Goal: Transaction & Acquisition: Register for event/course

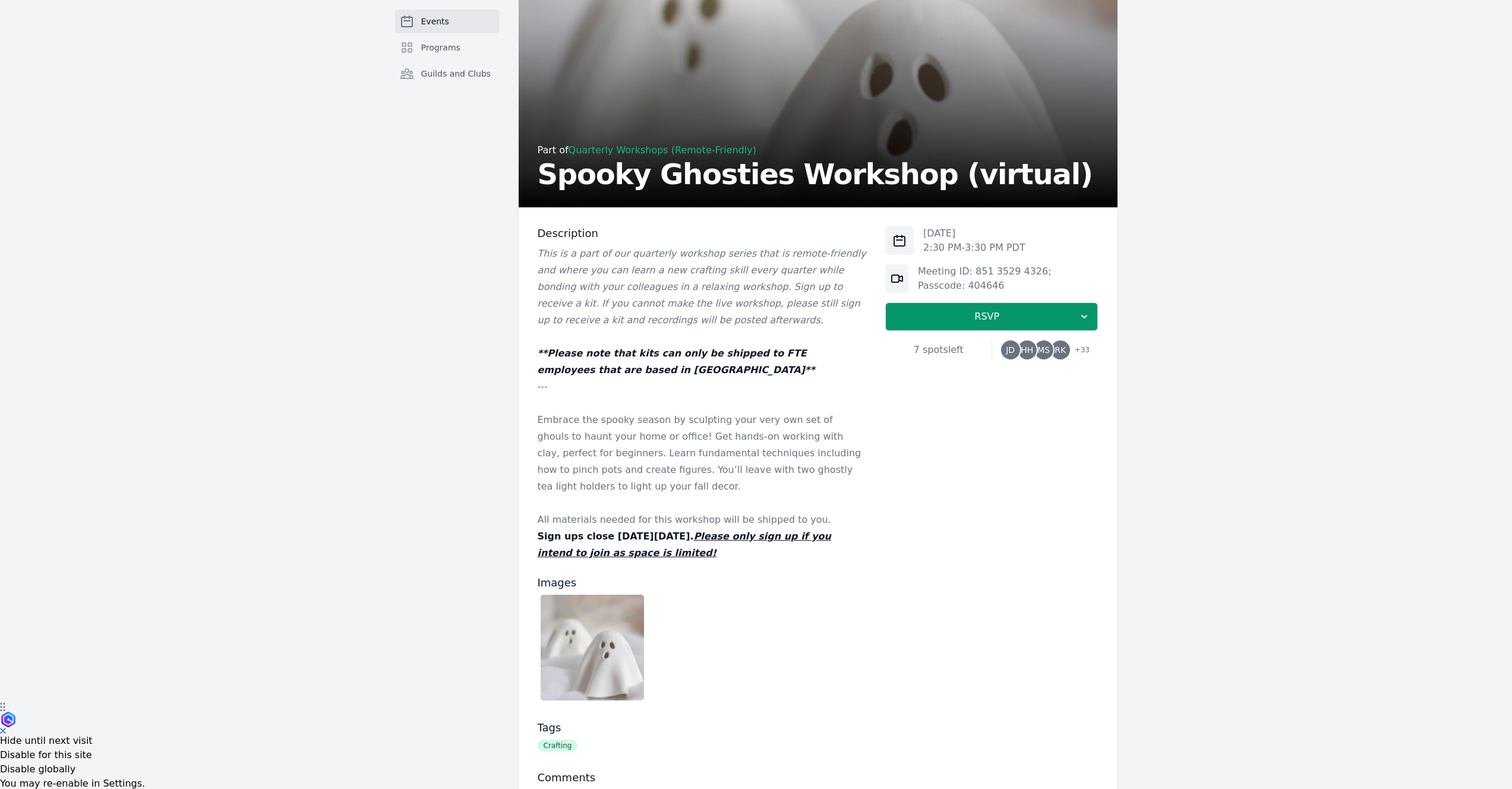
scroll to position [213, 0]
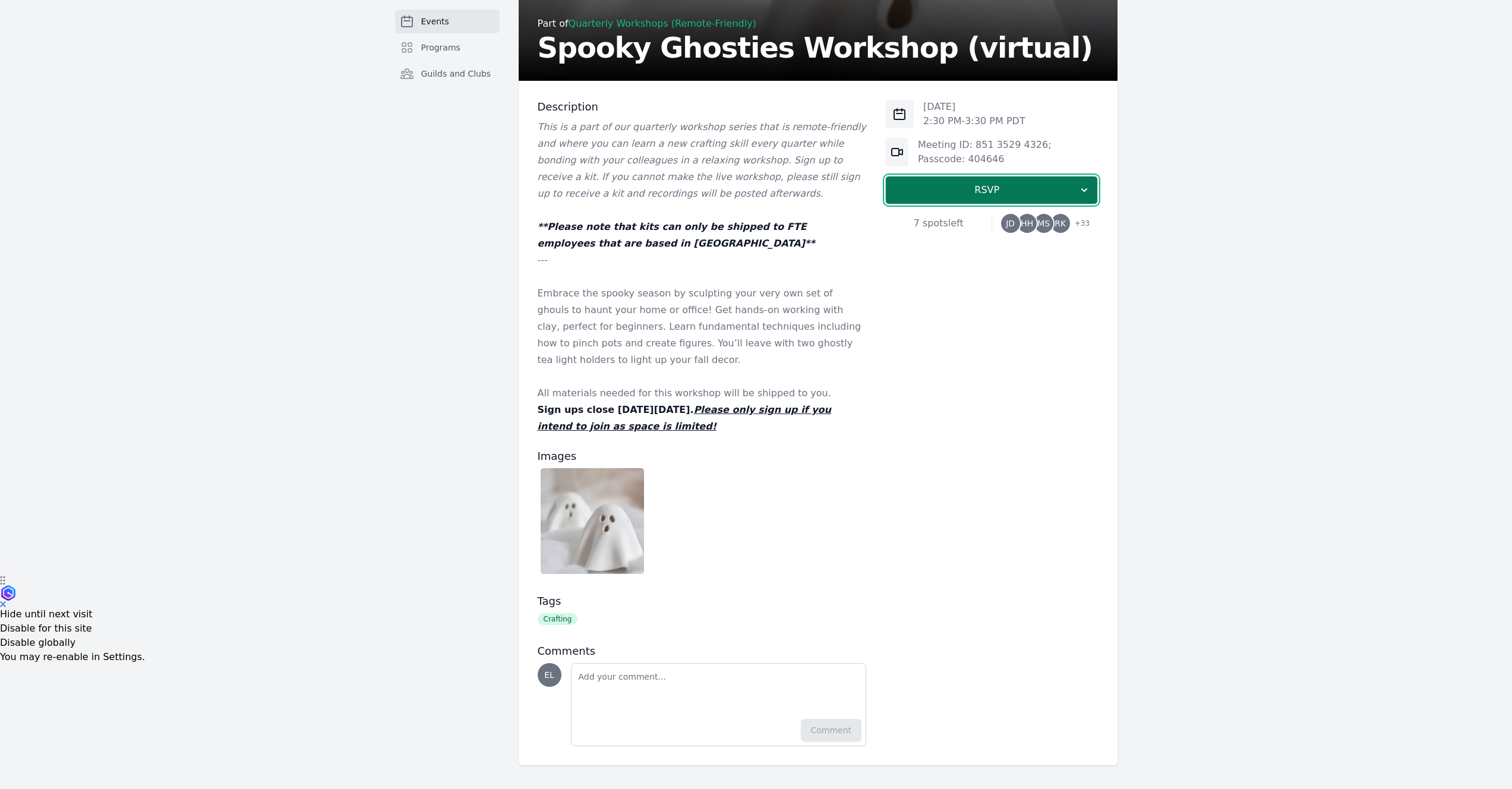
click at [906, 199] on button "RSVP" at bounding box center [991, 190] width 213 height 29
click at [967, 228] on link "I'm going" at bounding box center [991, 222] width 213 height 21
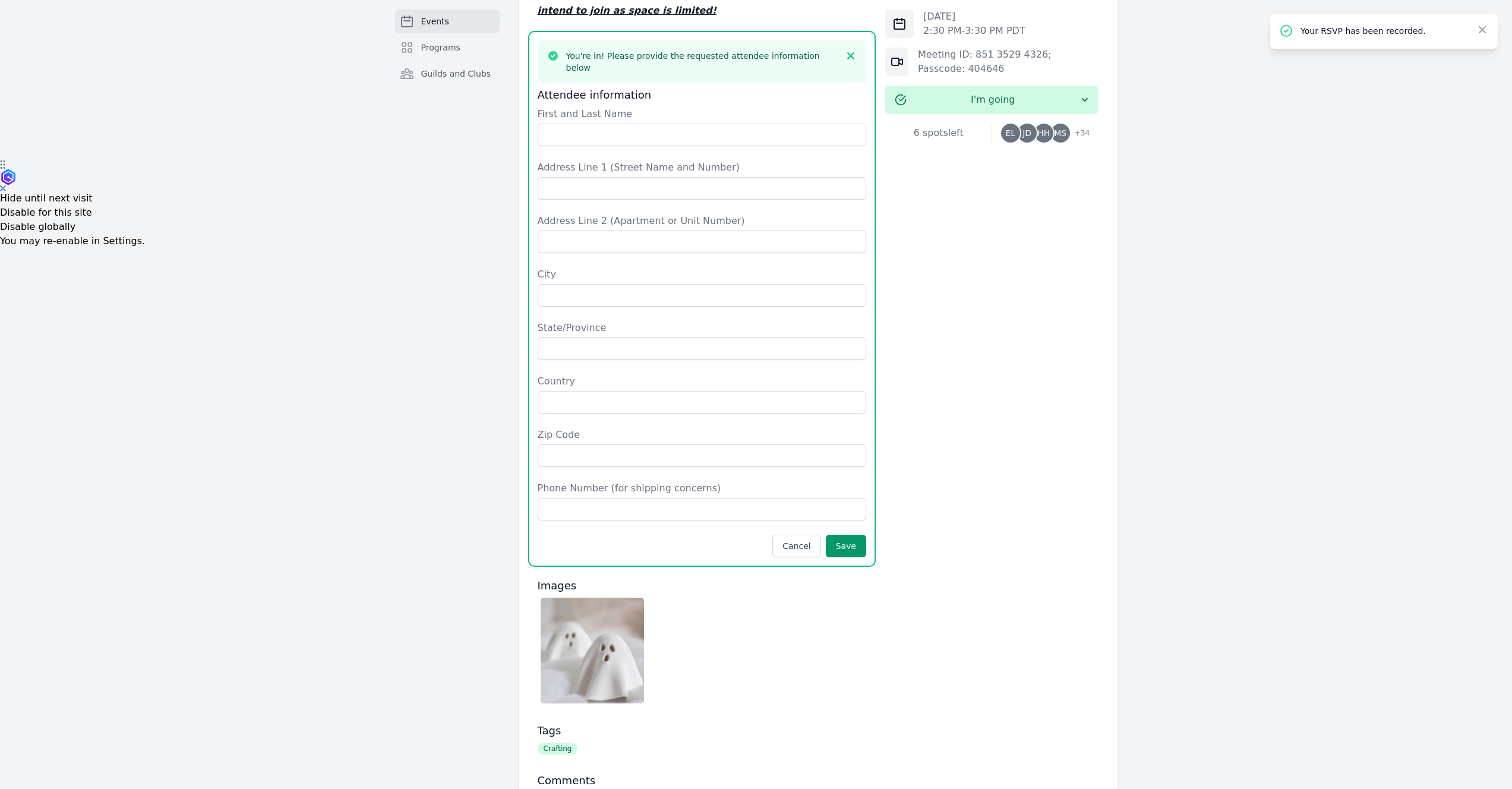
scroll to position [570, 0]
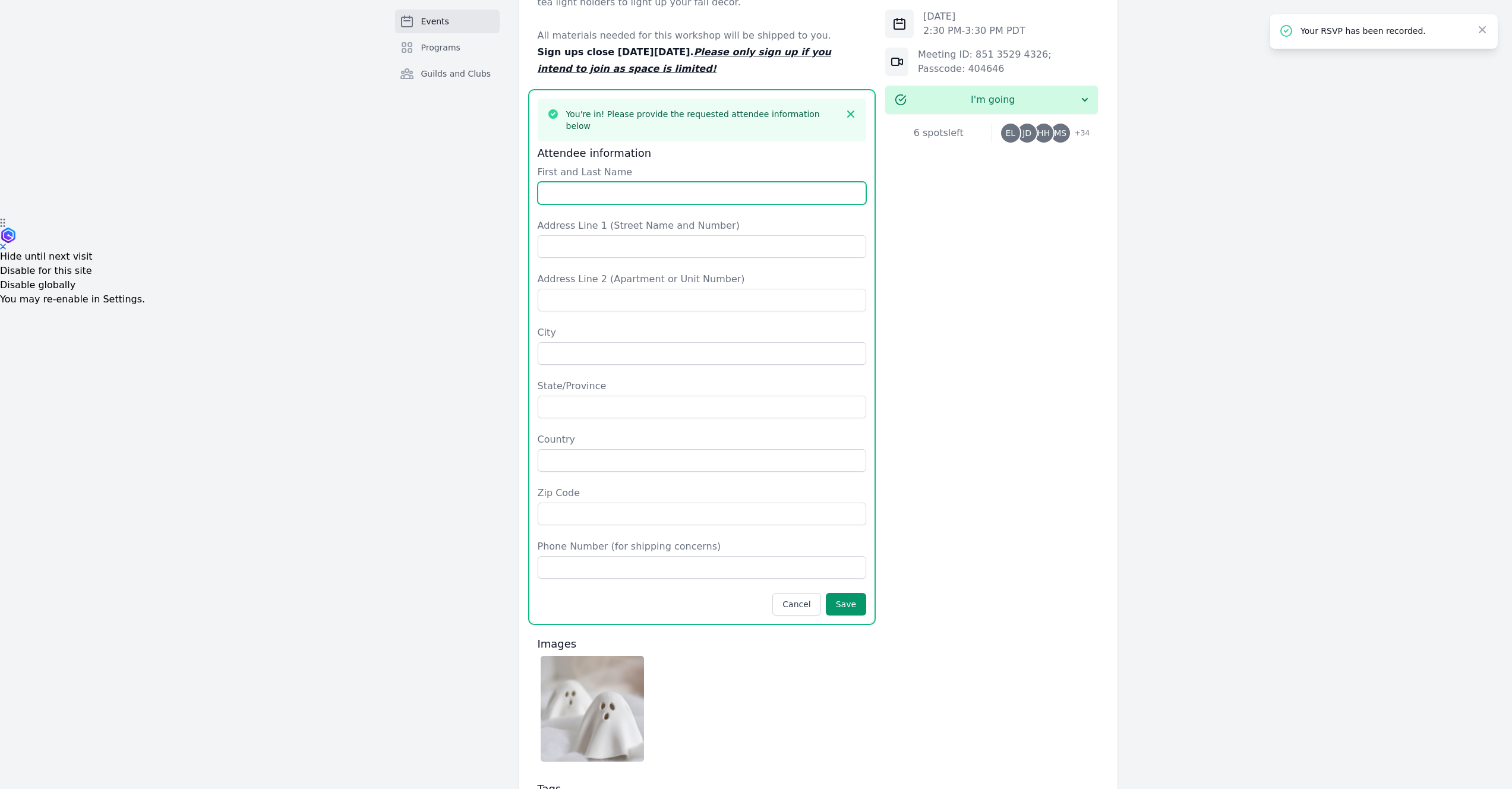
click at [585, 187] on input "First and Last Name" at bounding box center [702, 193] width 329 height 23
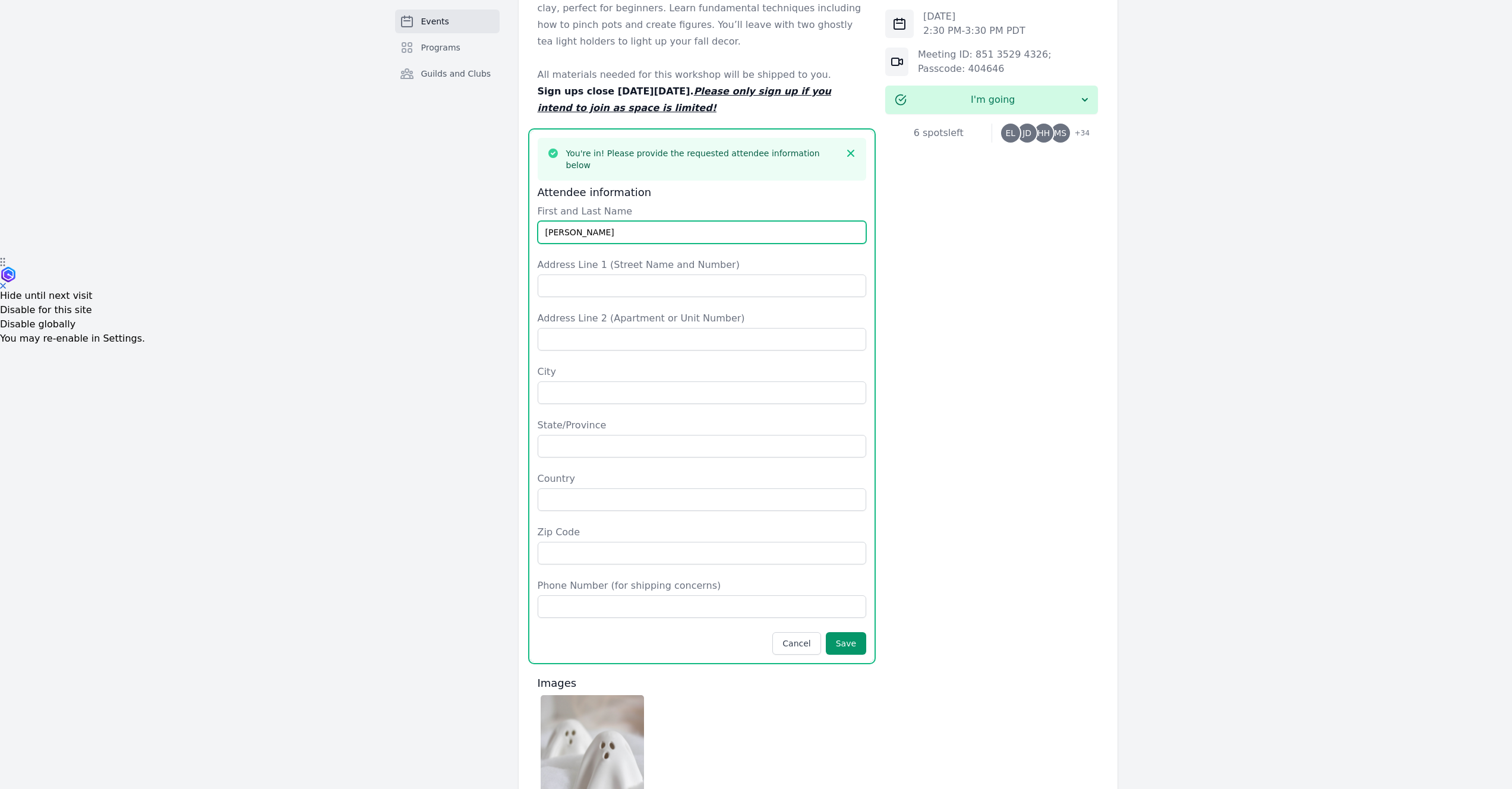
scroll to position [426, 0]
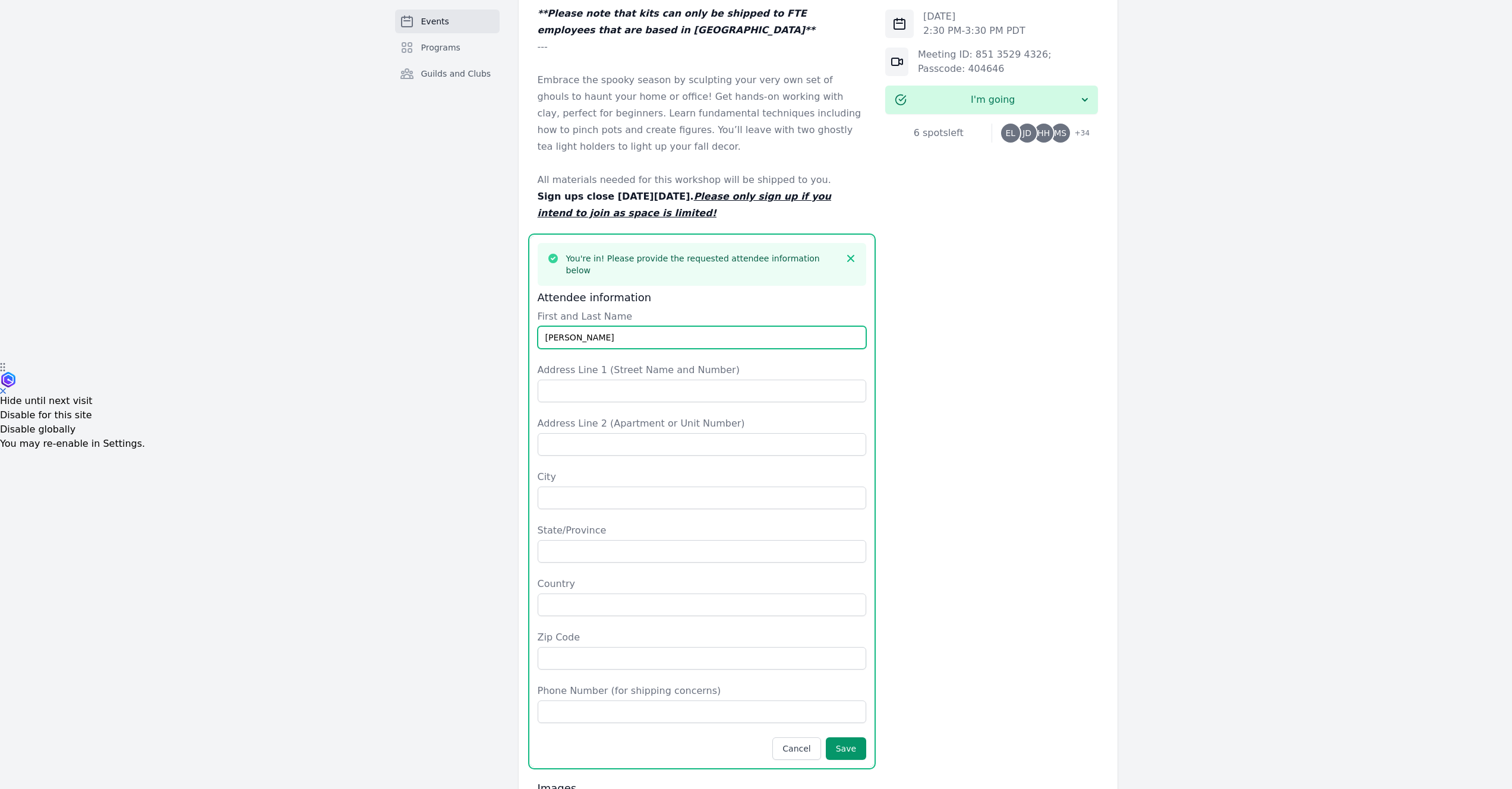
type input "[PERSON_NAME]"
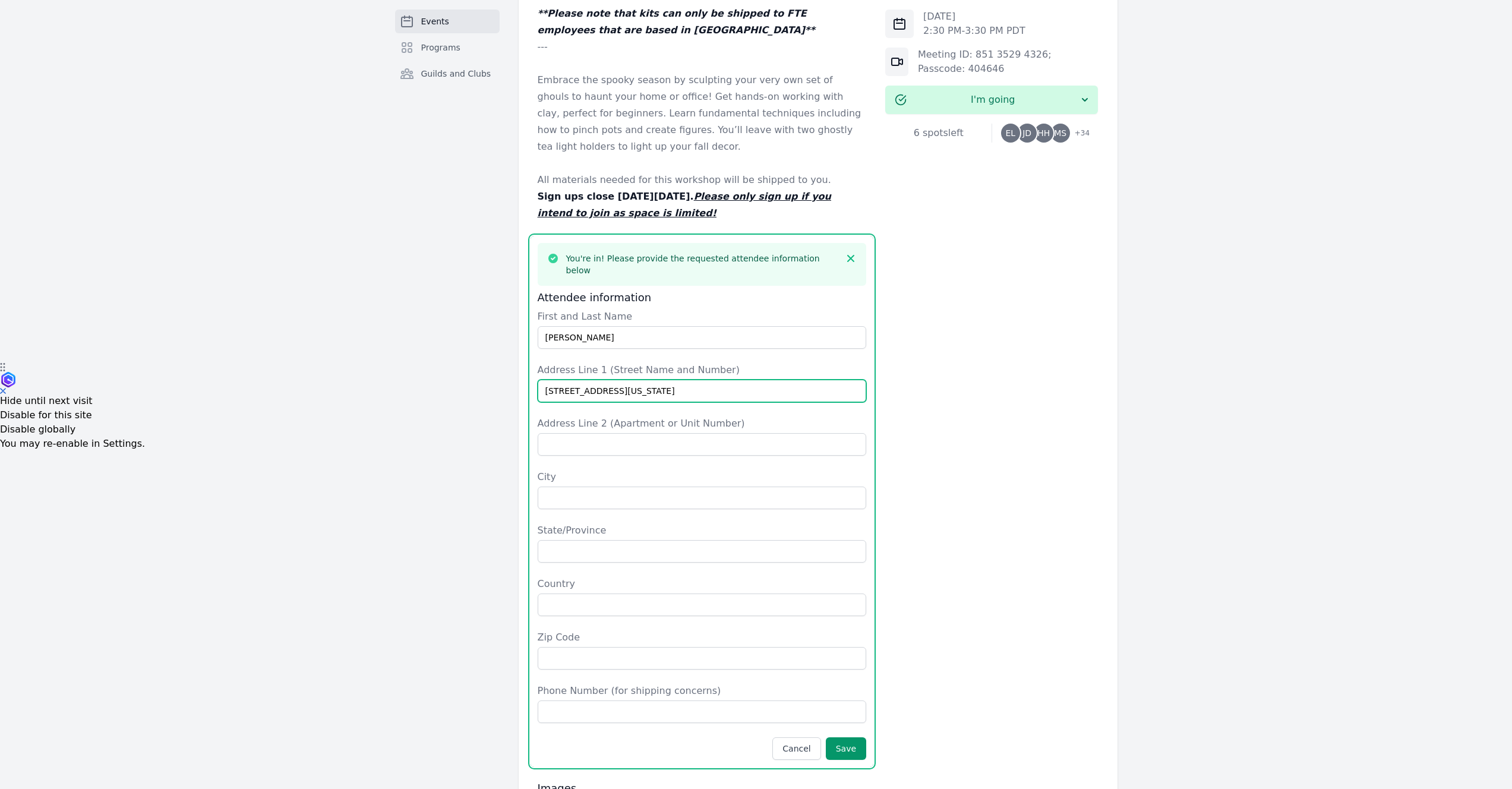
type input "[STREET_ADDRESS][US_STATE]"
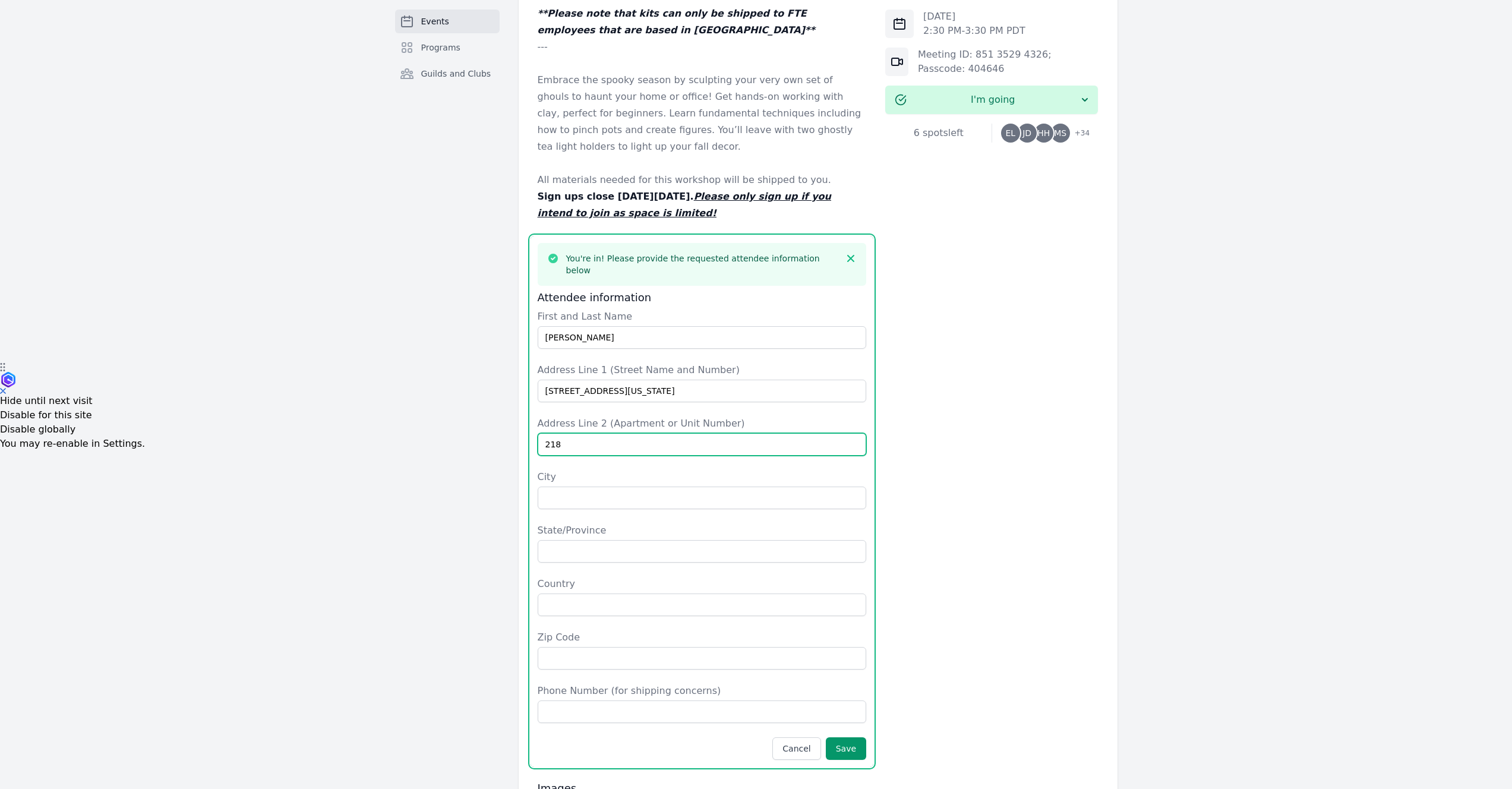
type input "218"
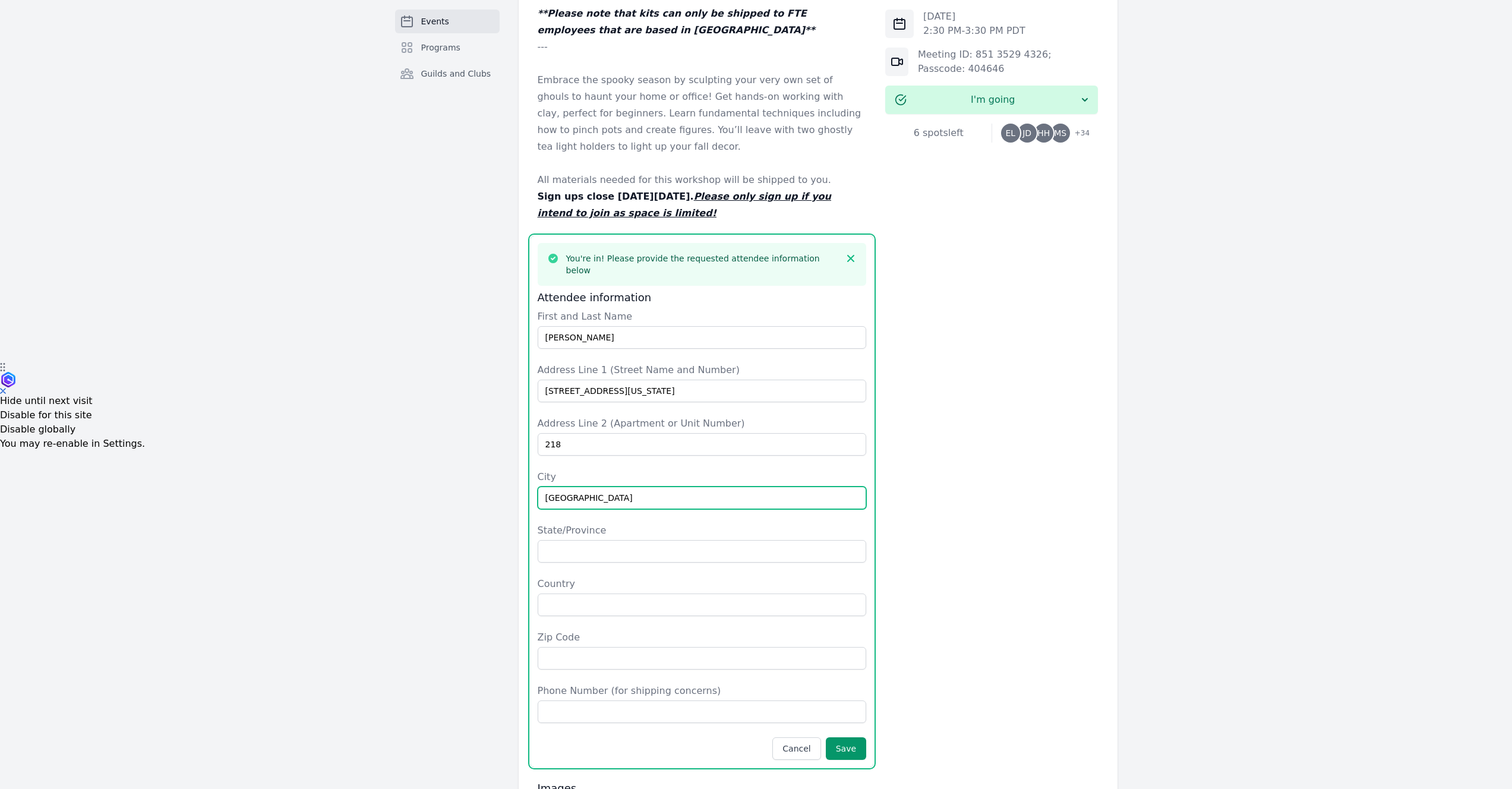
type input "[GEOGRAPHIC_DATA]"
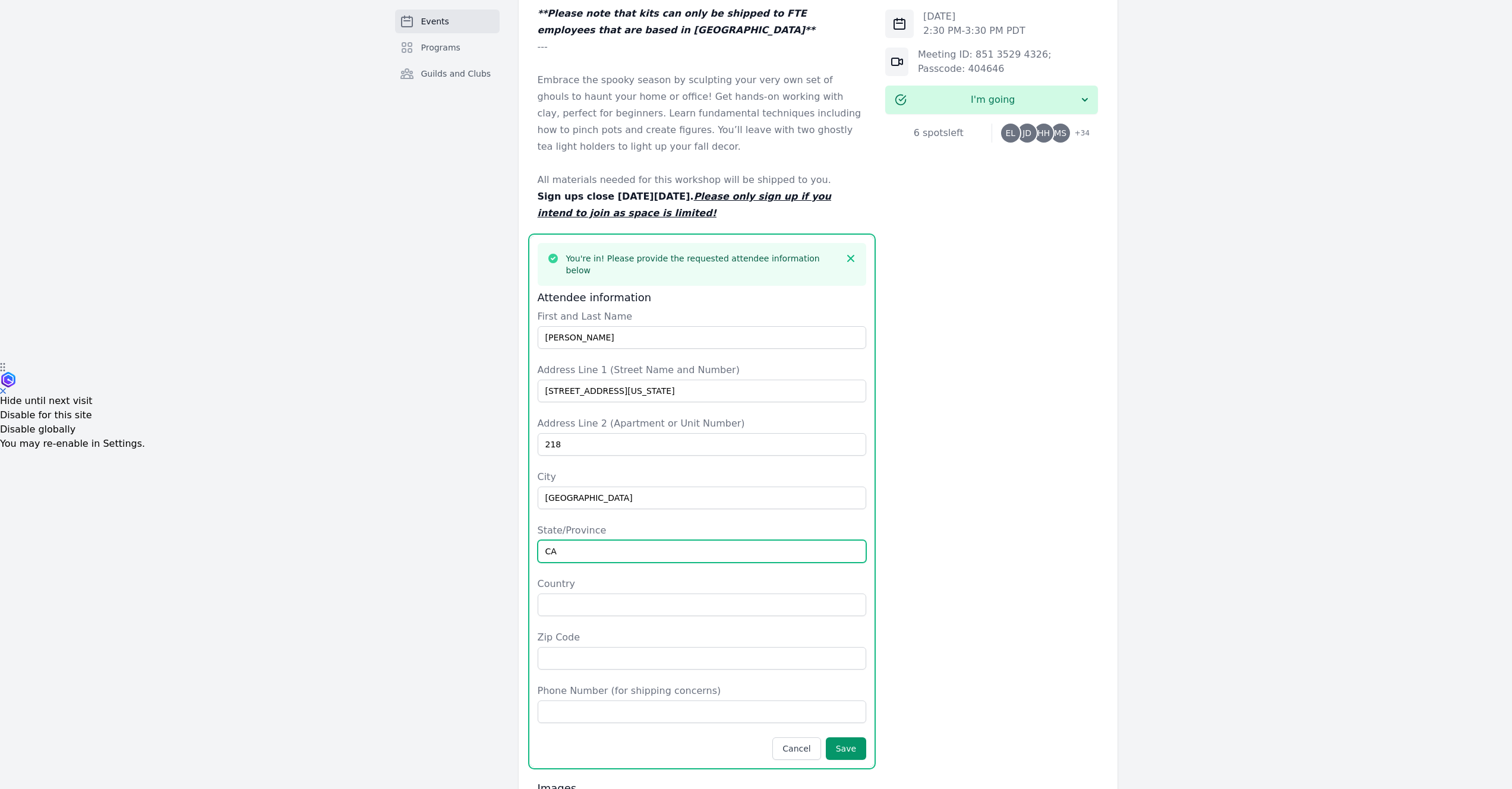
type input "CA"
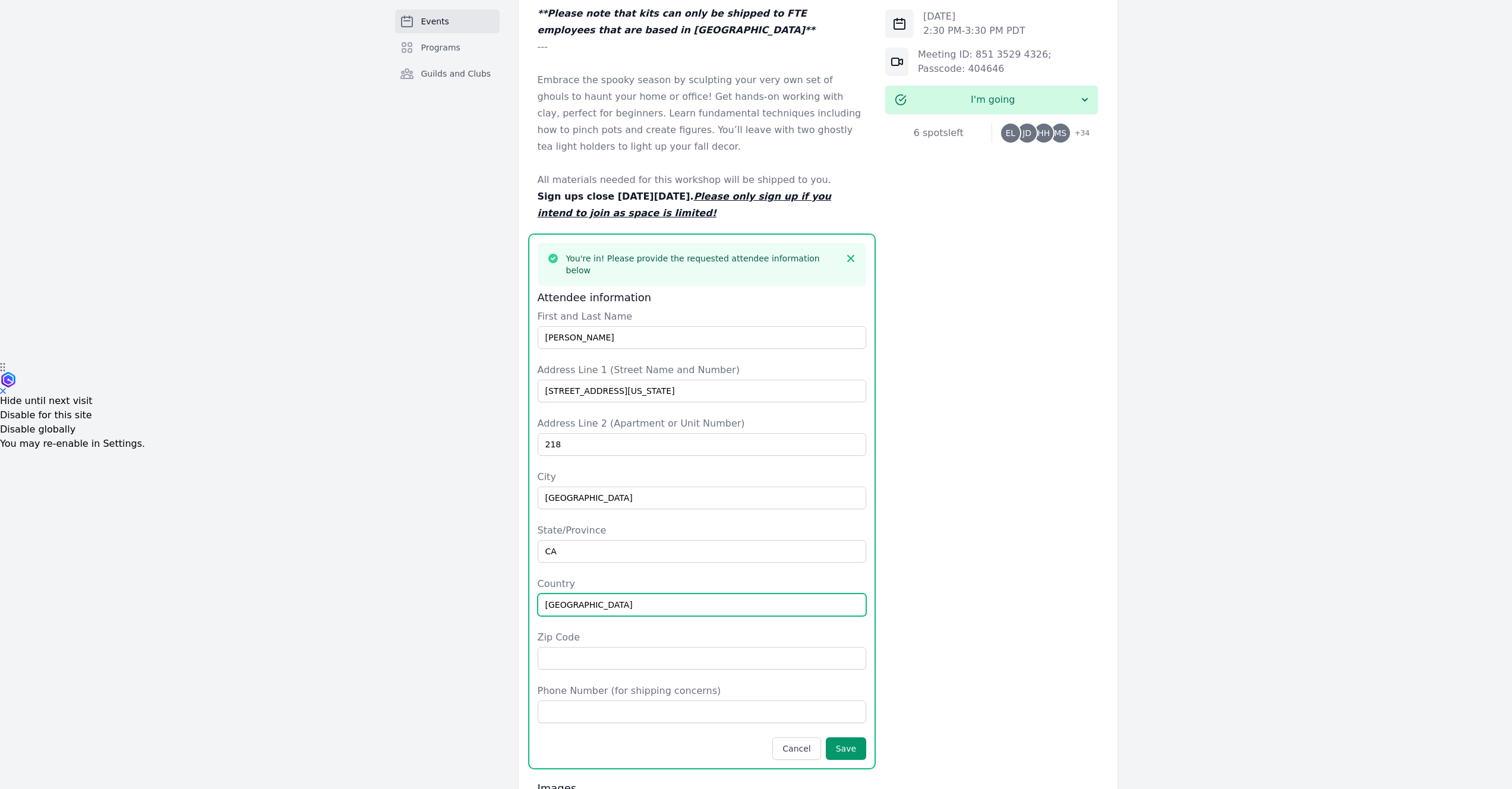
type input "[GEOGRAPHIC_DATA]"
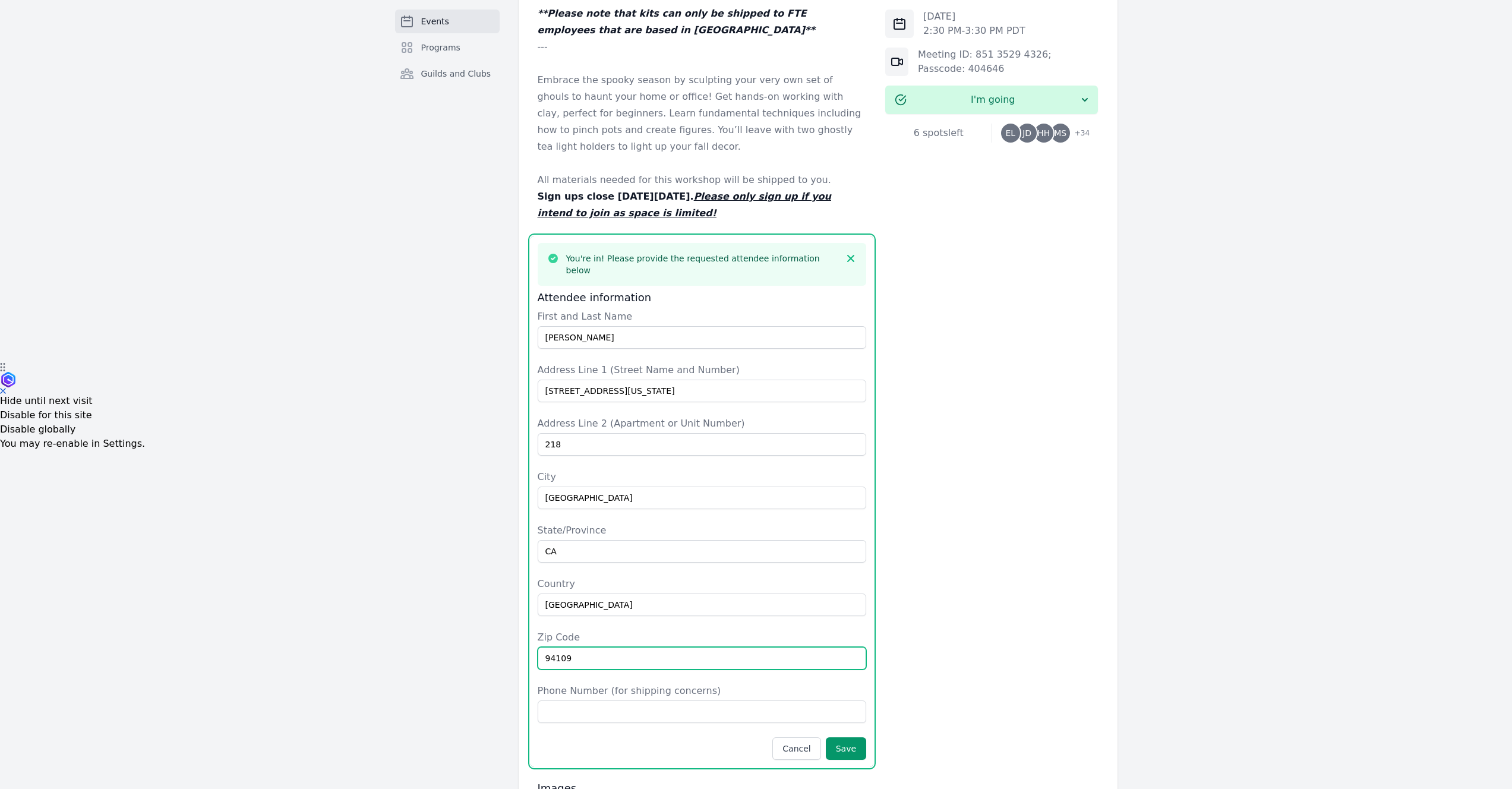
type input "94109"
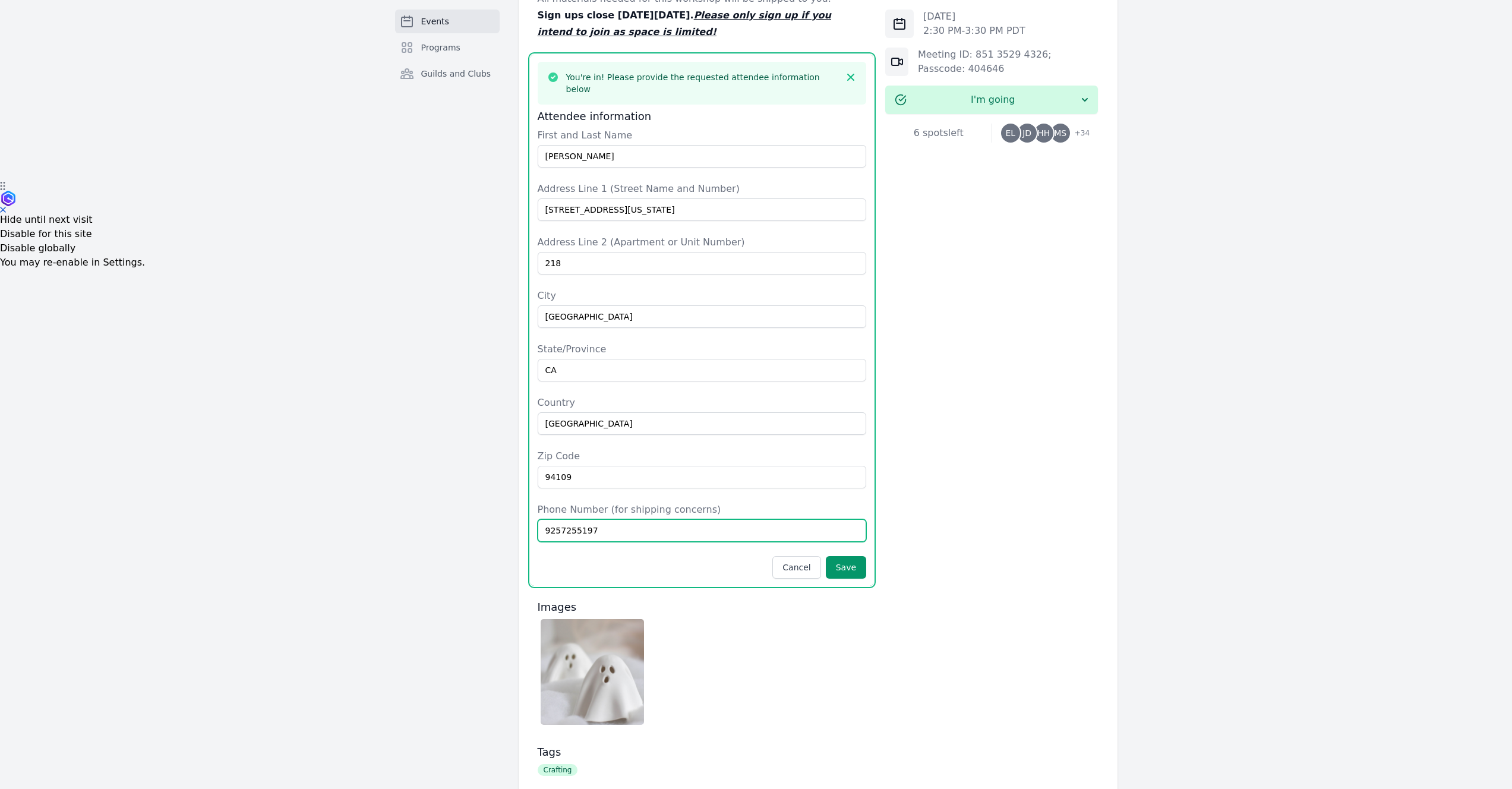
scroll to position [694, 0]
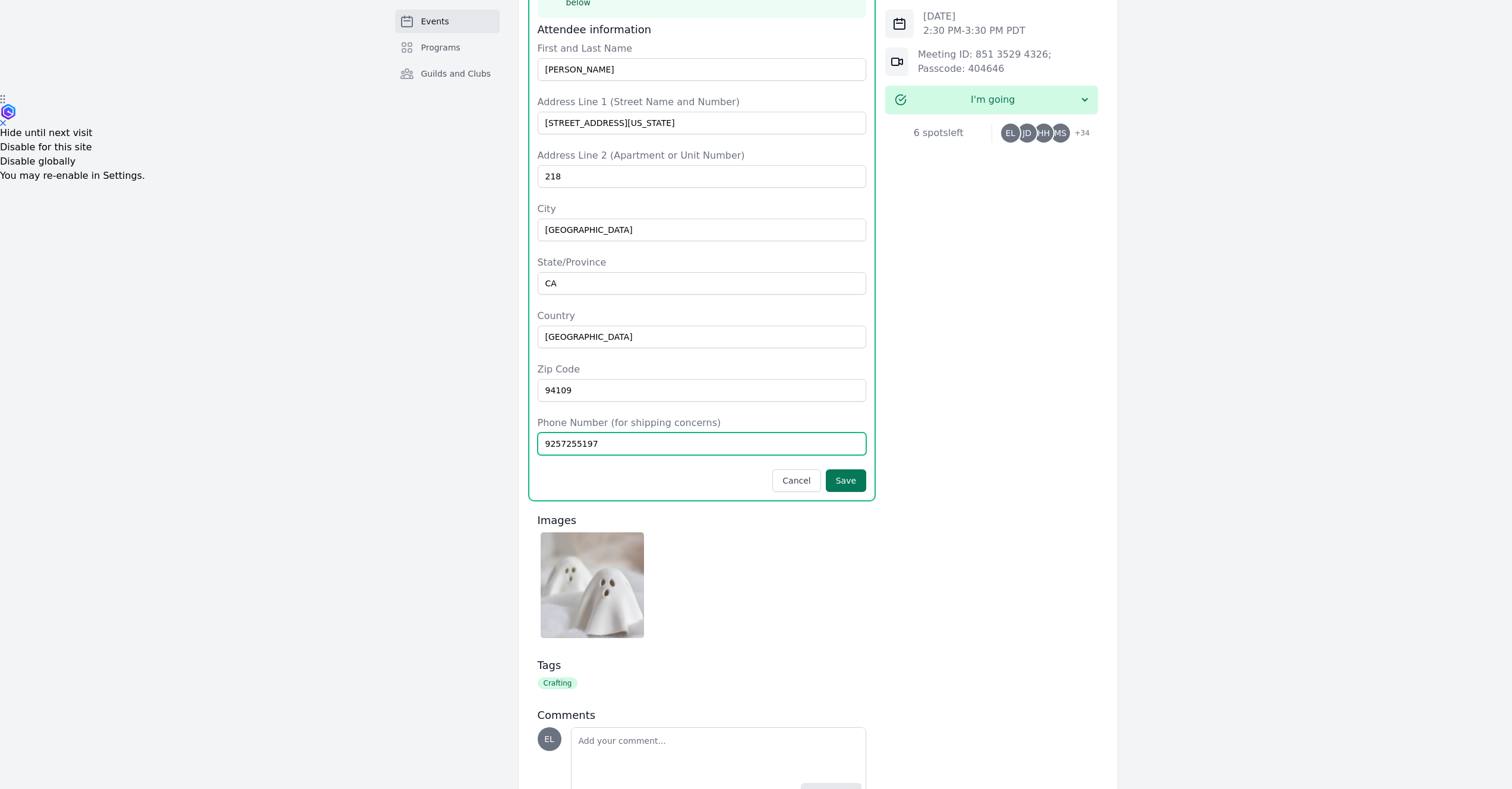
type input "9257255197"
click at [855, 470] on button "Save" at bounding box center [846, 481] width 40 height 23
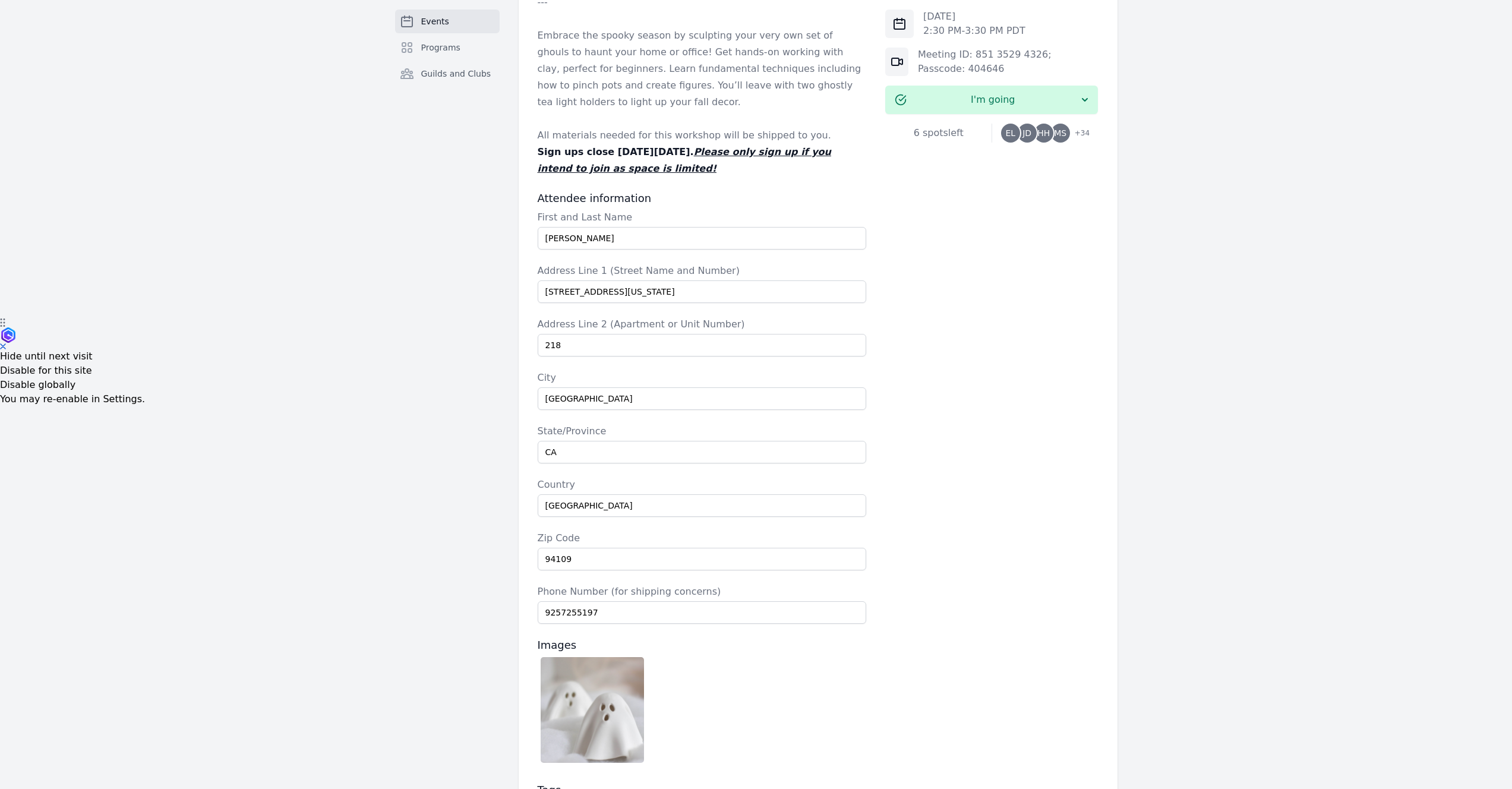
scroll to position [405, 0]
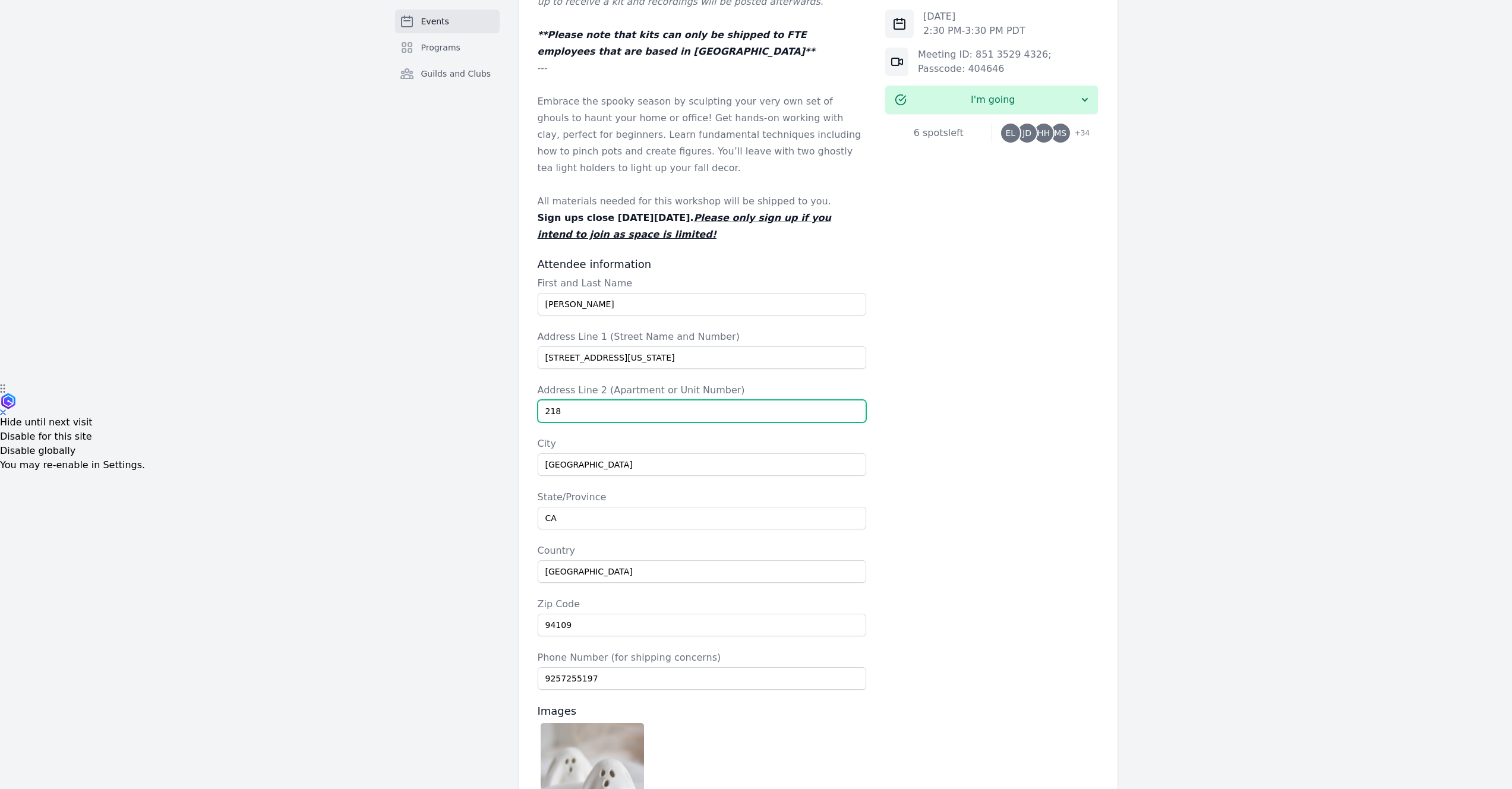
click at [608, 416] on input "218" at bounding box center [702, 411] width 329 height 23
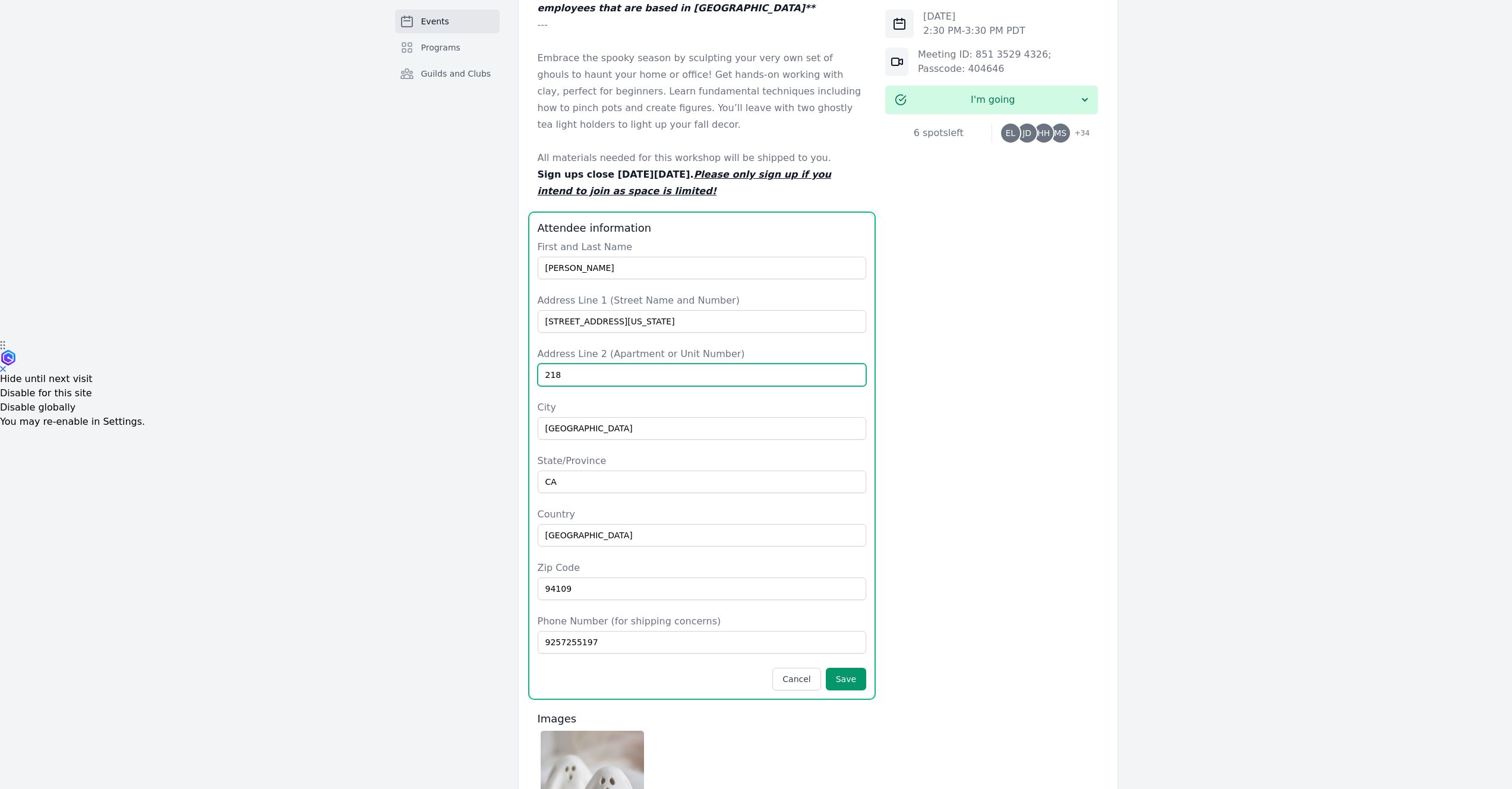
scroll to position [502, 0]
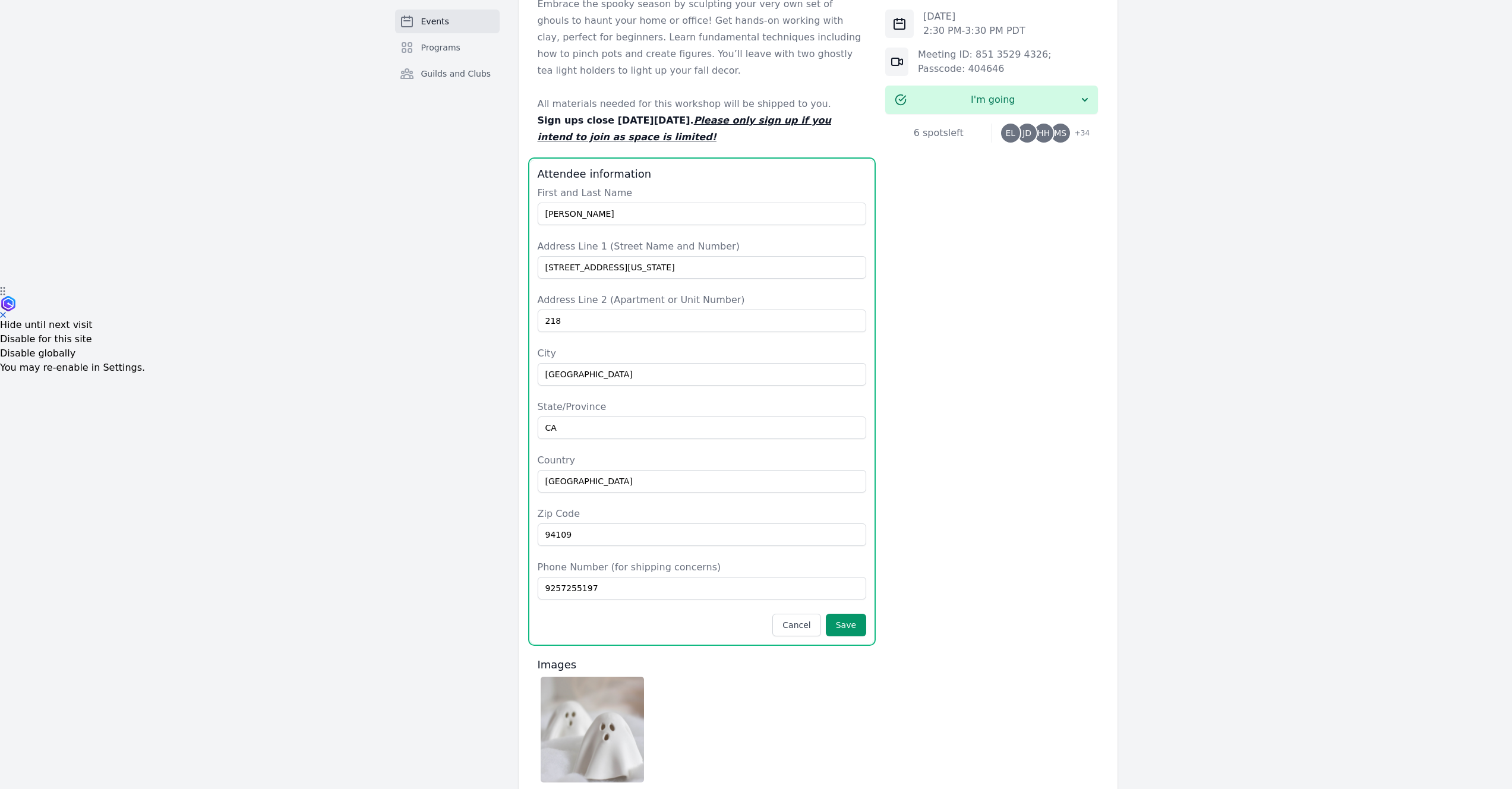
click at [836, 637] on div "Attendee information First and Last Name [PERSON_NAME] Address Line 1 (Street N…" at bounding box center [702, 401] width 344 height 484
click at [838, 634] on button "Save" at bounding box center [846, 625] width 40 height 23
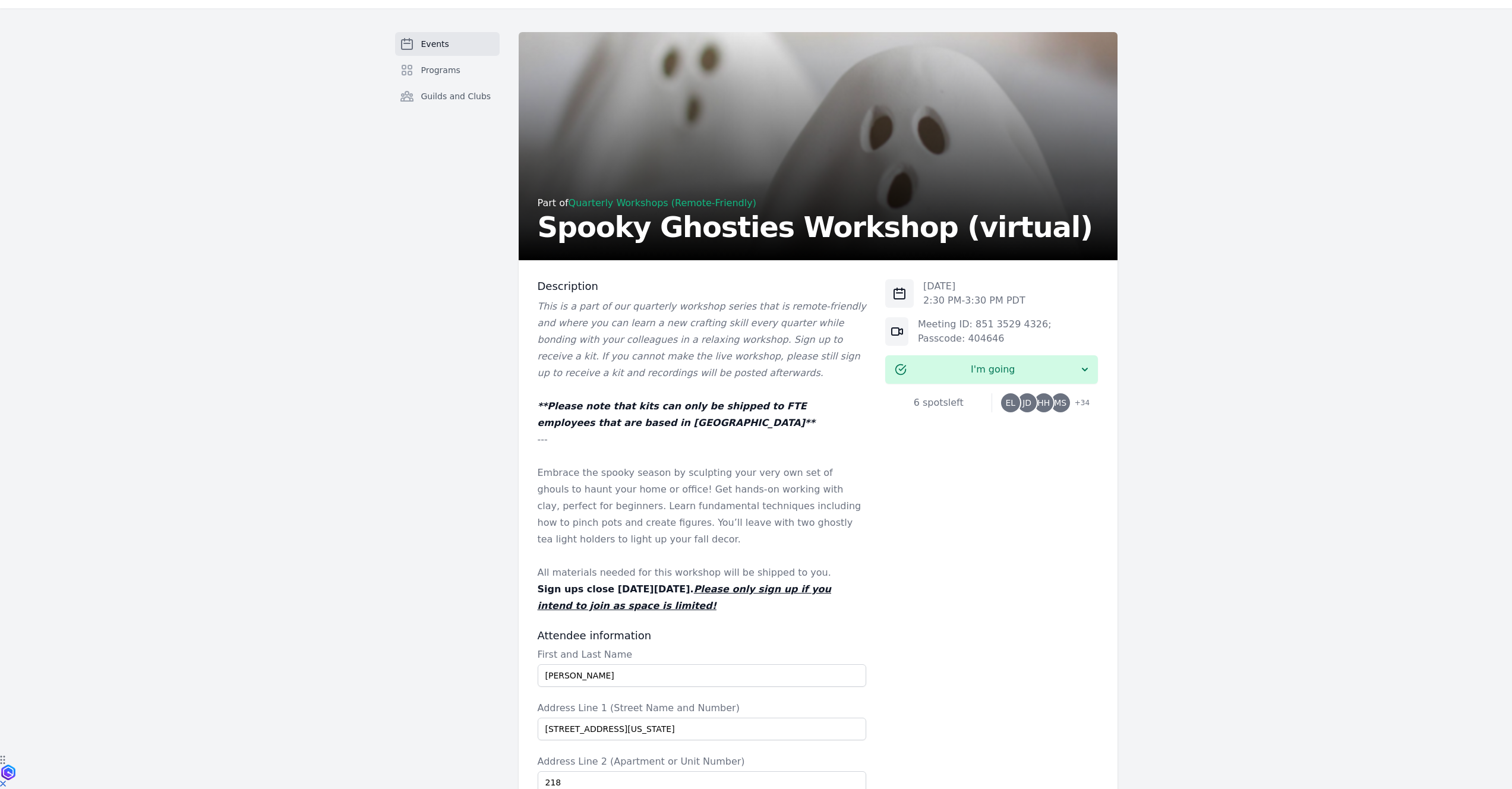
scroll to position [0, 0]
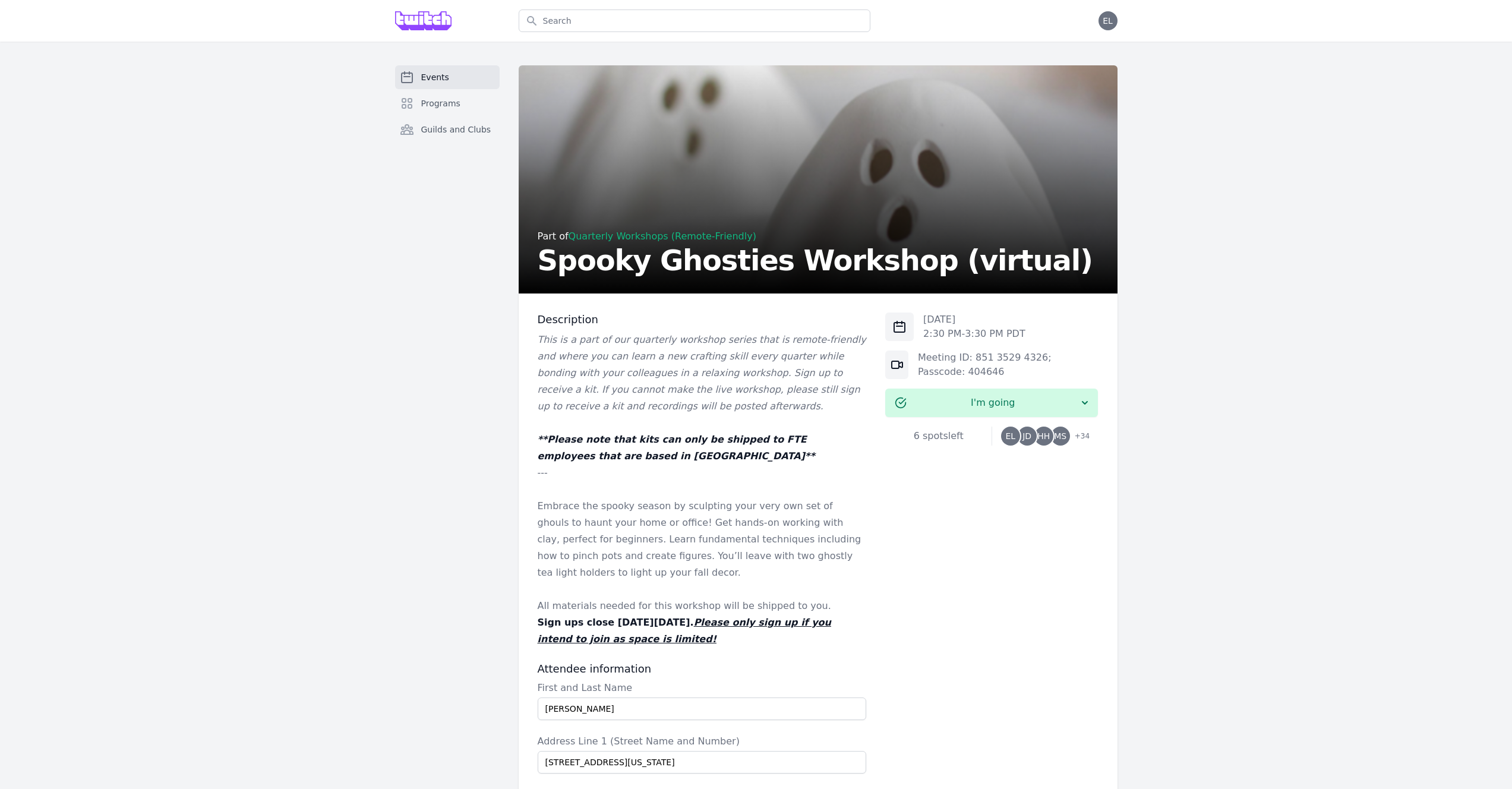
click at [461, 76] on link "Events" at bounding box center [447, 77] width 104 height 24
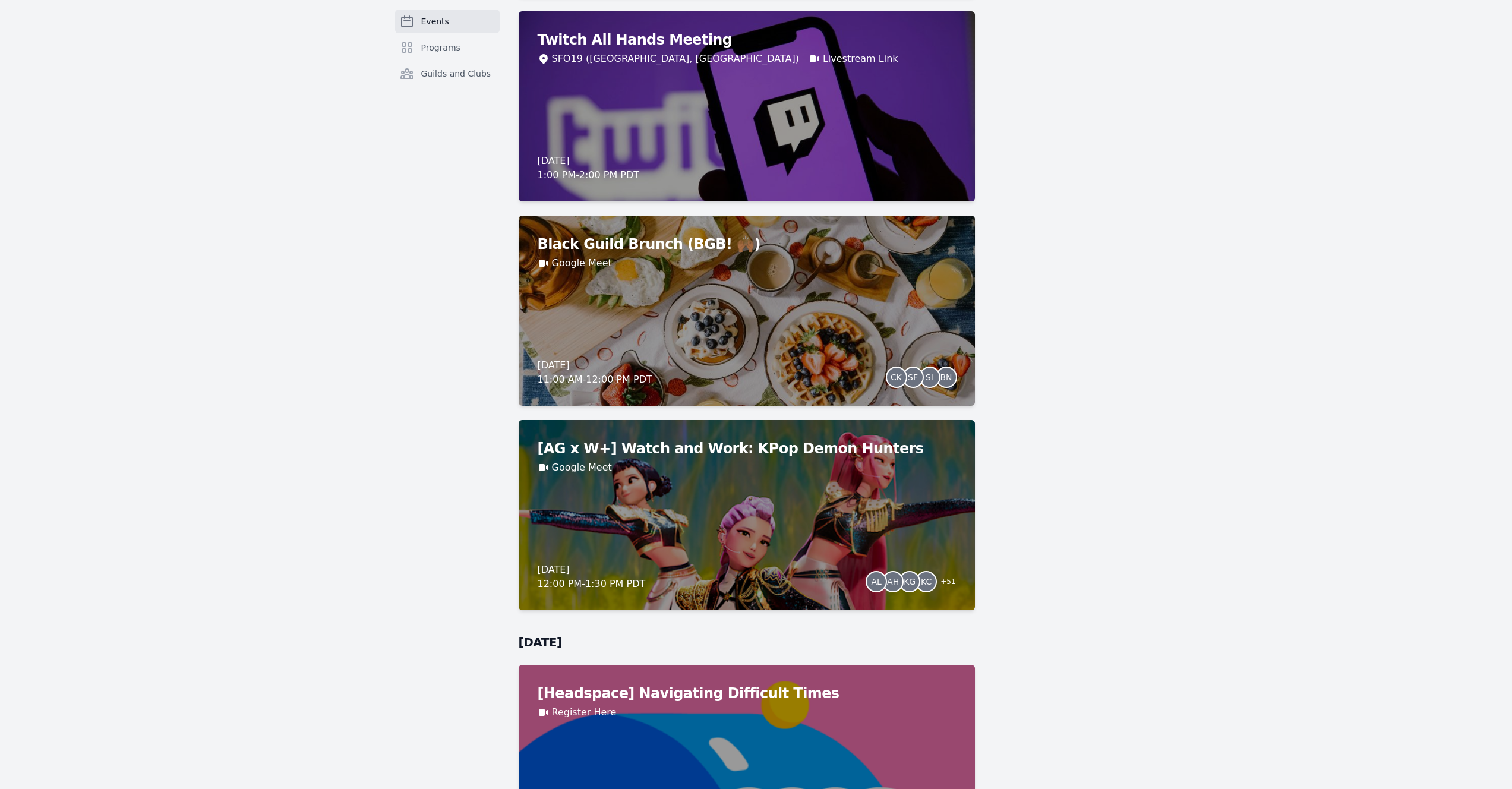
scroll to position [2025, 0]
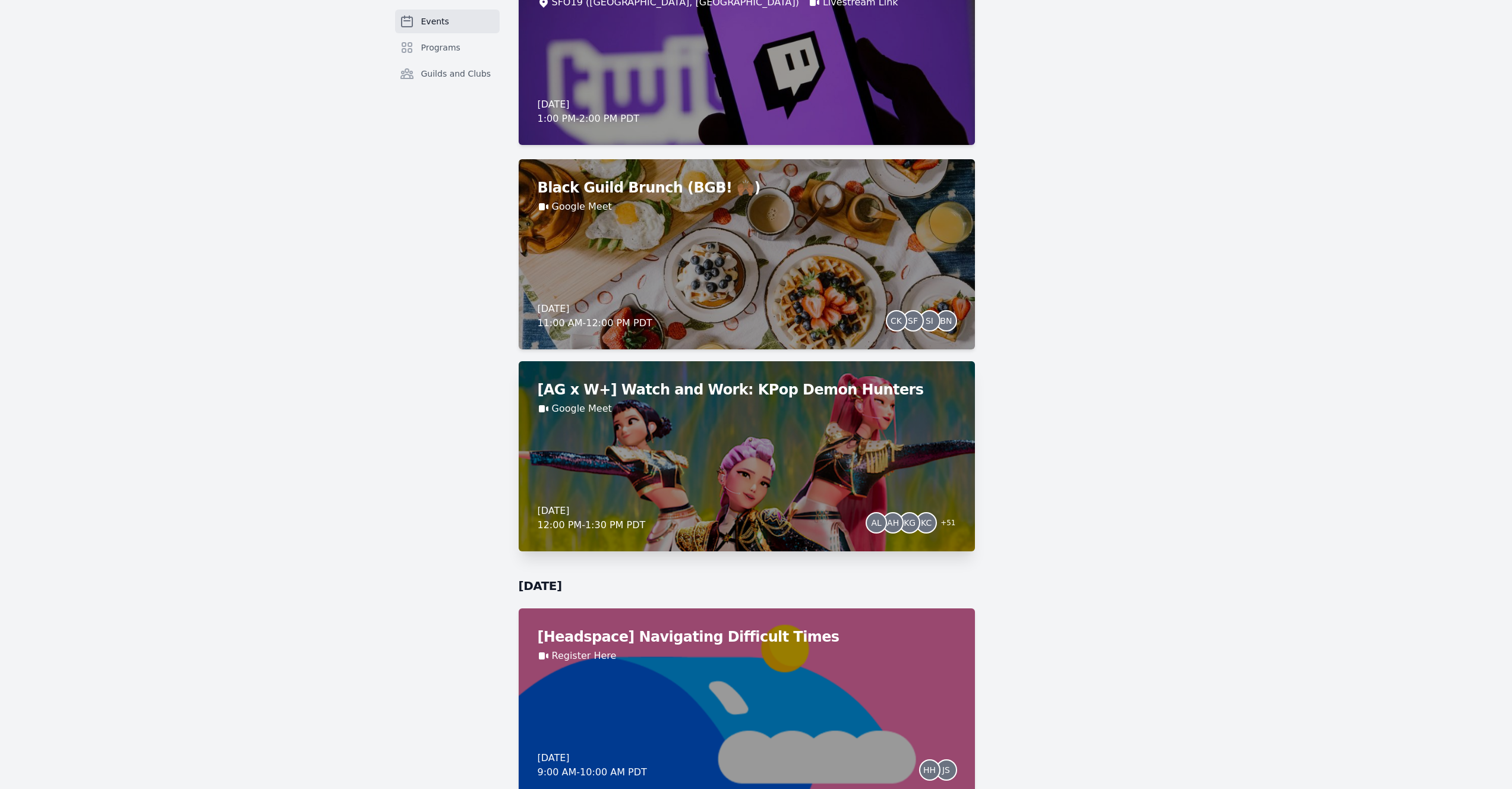
click at [666, 450] on div "[AG x W+] Watch and Work: KPop Demon Hunters Google Meet [DATE] 12:00 PM - 1:30…" at bounding box center [747, 456] width 456 height 190
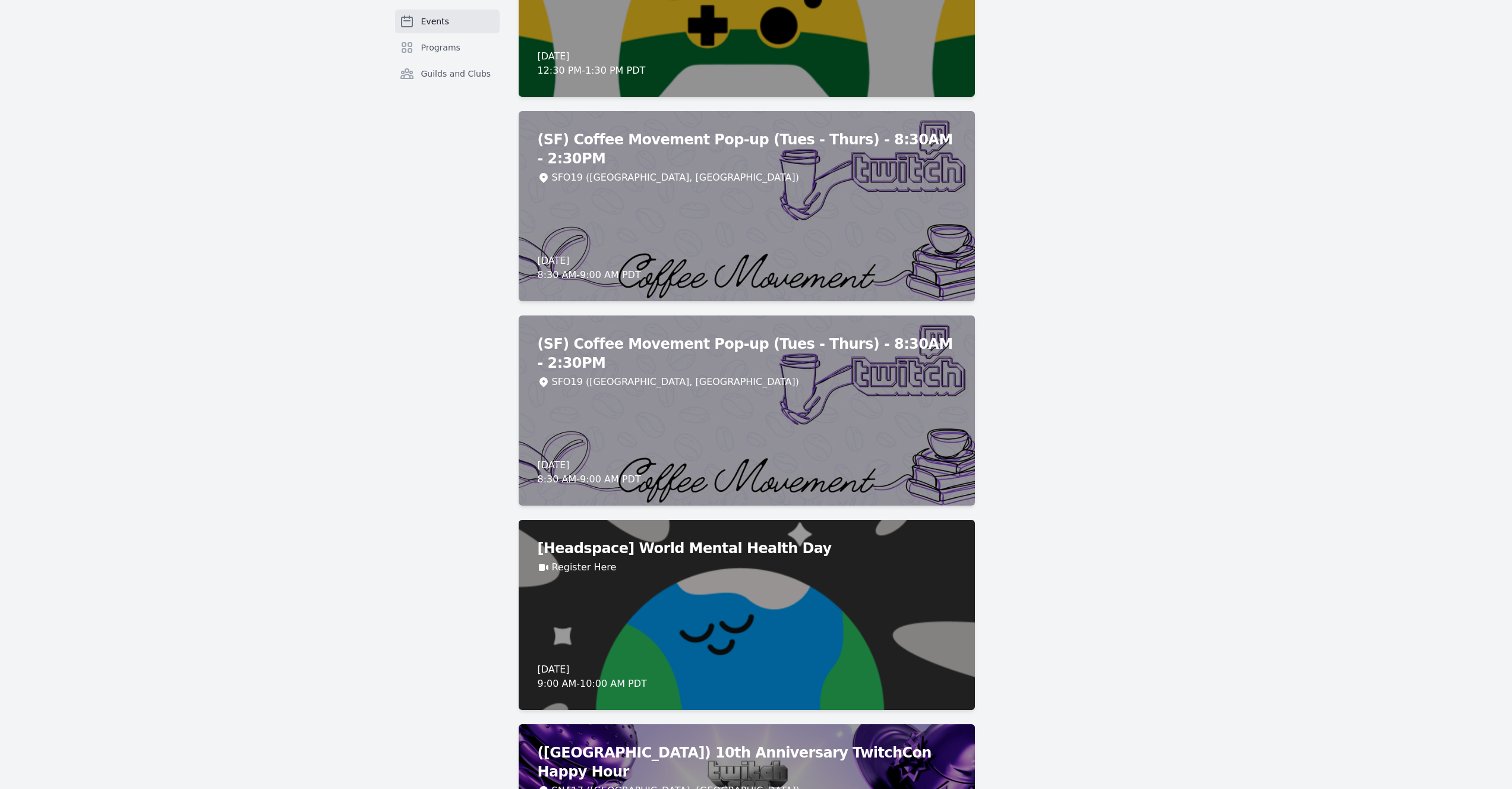
scroll to position [5537, 0]
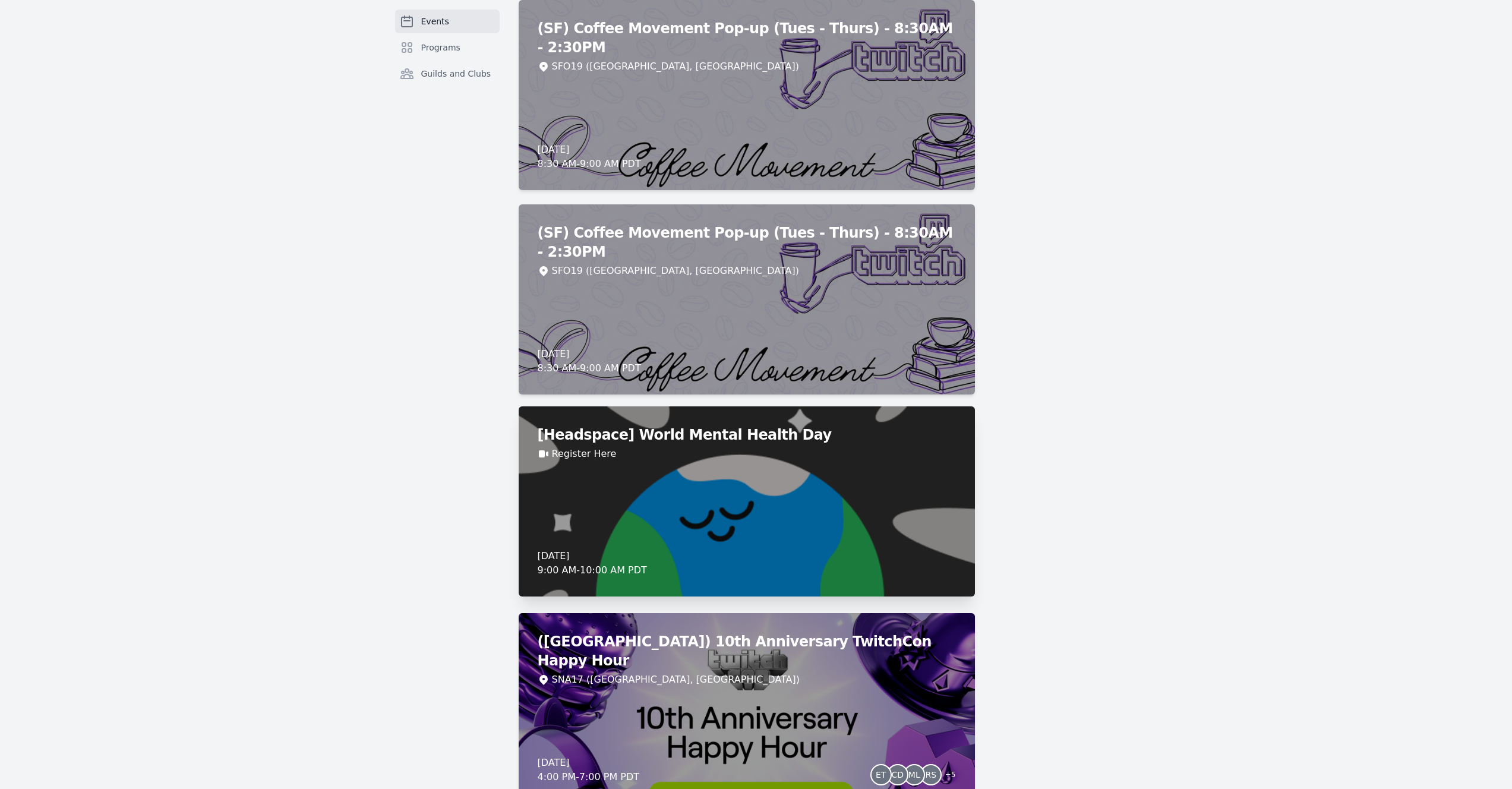
click at [756, 490] on div "[Headspace] World Mental Health Day Register Here [DATE] 9:00 AM - 10:00 AM PDT" at bounding box center [747, 501] width 456 height 190
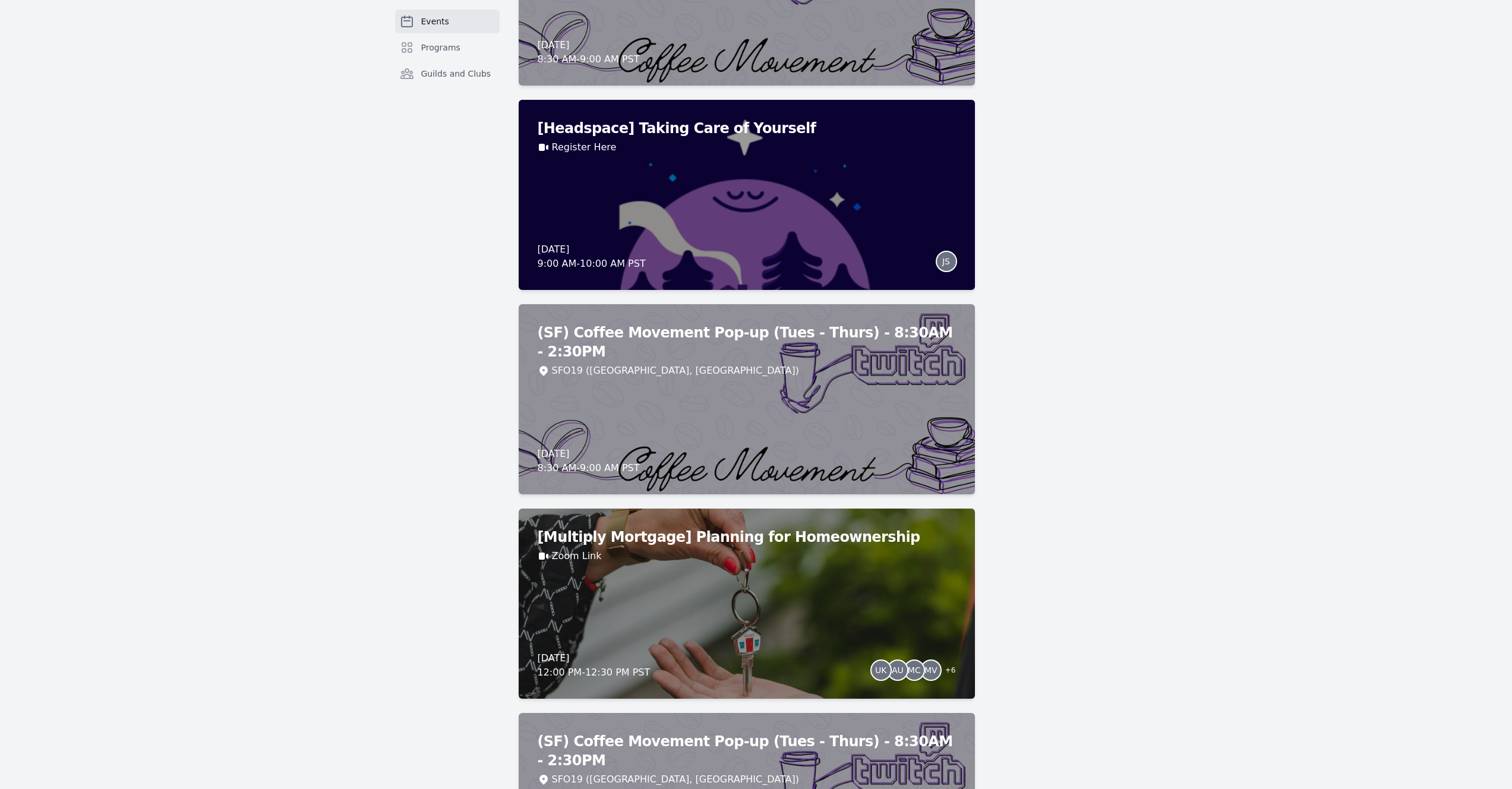
scroll to position [9712, 0]
